Goal: Navigation & Orientation: Find specific page/section

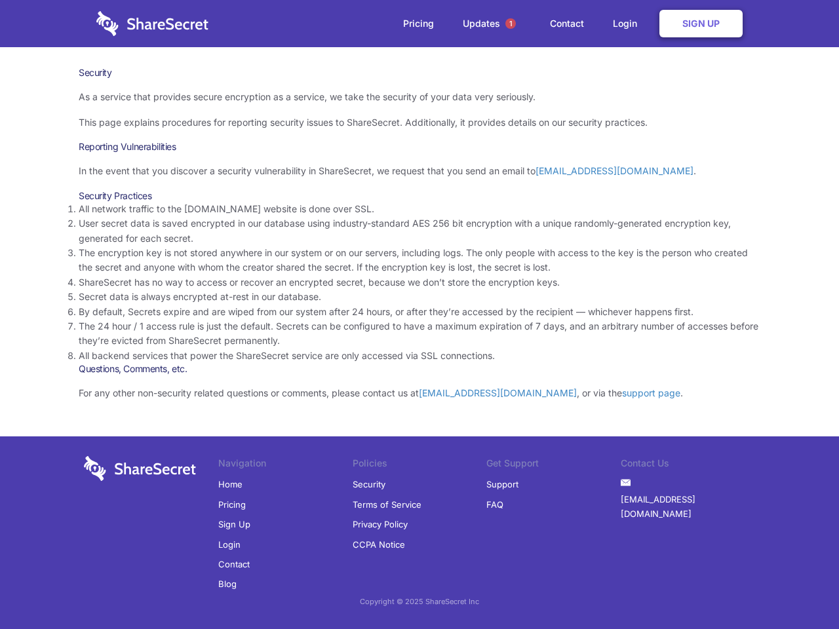
click at [420, 315] on li "By default, Secrets expire and are wiped from our system after 24 hours, or aft…" at bounding box center [420, 312] width 682 height 14
click at [511, 24] on span "1" at bounding box center [510, 23] width 10 height 10
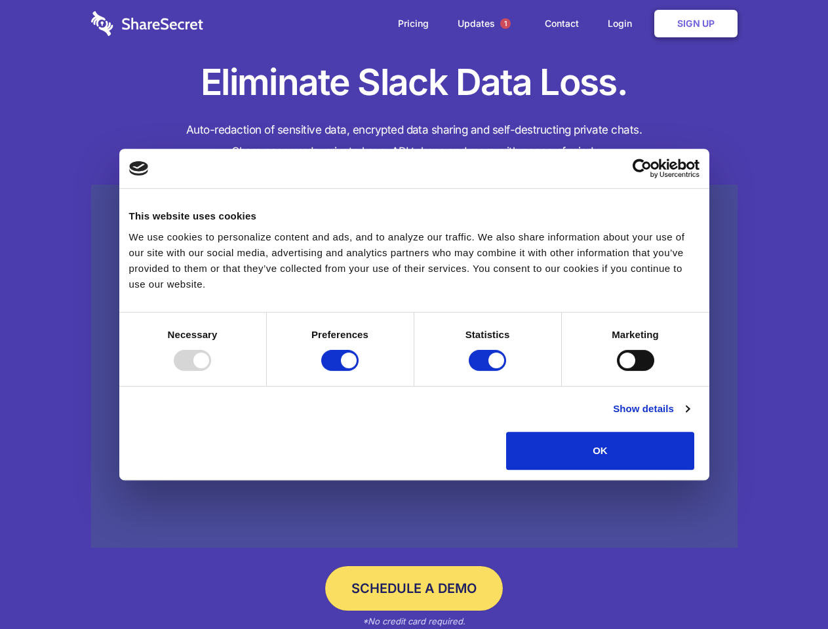
click at [211, 371] on div at bounding box center [192, 360] width 37 height 21
click at [359, 371] on input "Preferences" at bounding box center [339, 360] width 37 height 21
checkbox input "false"
click at [489, 371] on input "Statistics" at bounding box center [487, 360] width 37 height 21
checkbox input "false"
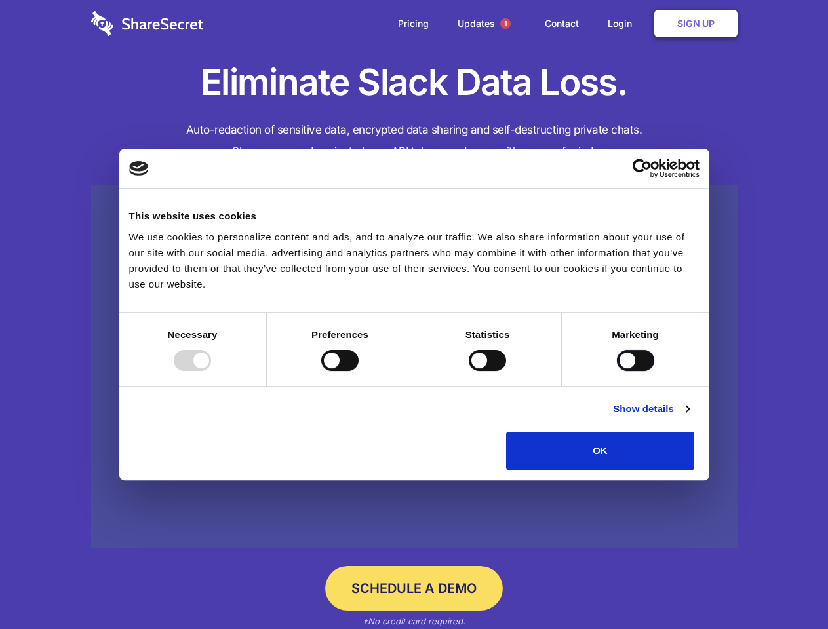
click at [617, 371] on input "Marketing" at bounding box center [635, 360] width 37 height 21
checkbox input "true"
click at [689, 417] on link "Show details" at bounding box center [651, 409] width 76 height 16
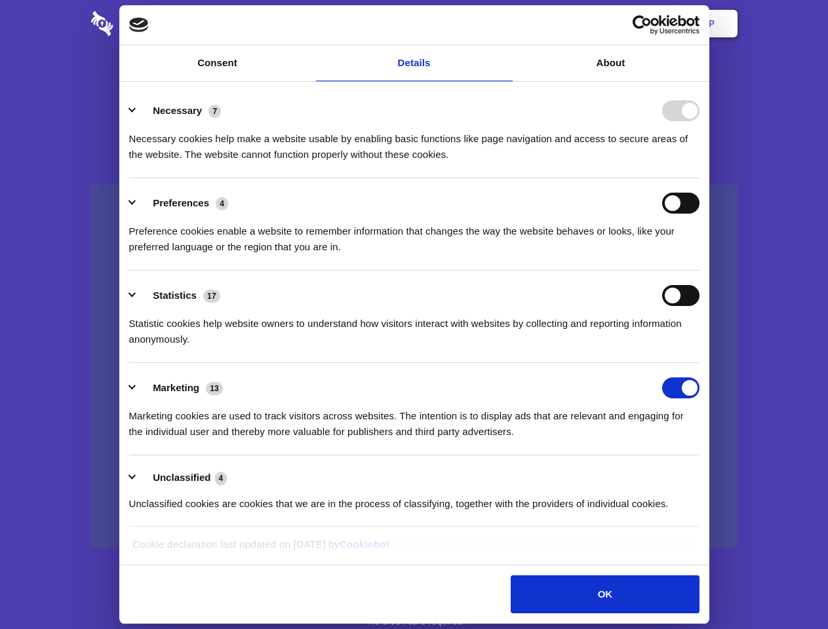
click at [700, 178] on li "Necessary 7 Necessary cookies help make a website usable by enabling basic func…" at bounding box center [414, 132] width 570 height 92
click at [505, 24] on span "1" at bounding box center [505, 23] width 10 height 10
